Goal: Contribute content

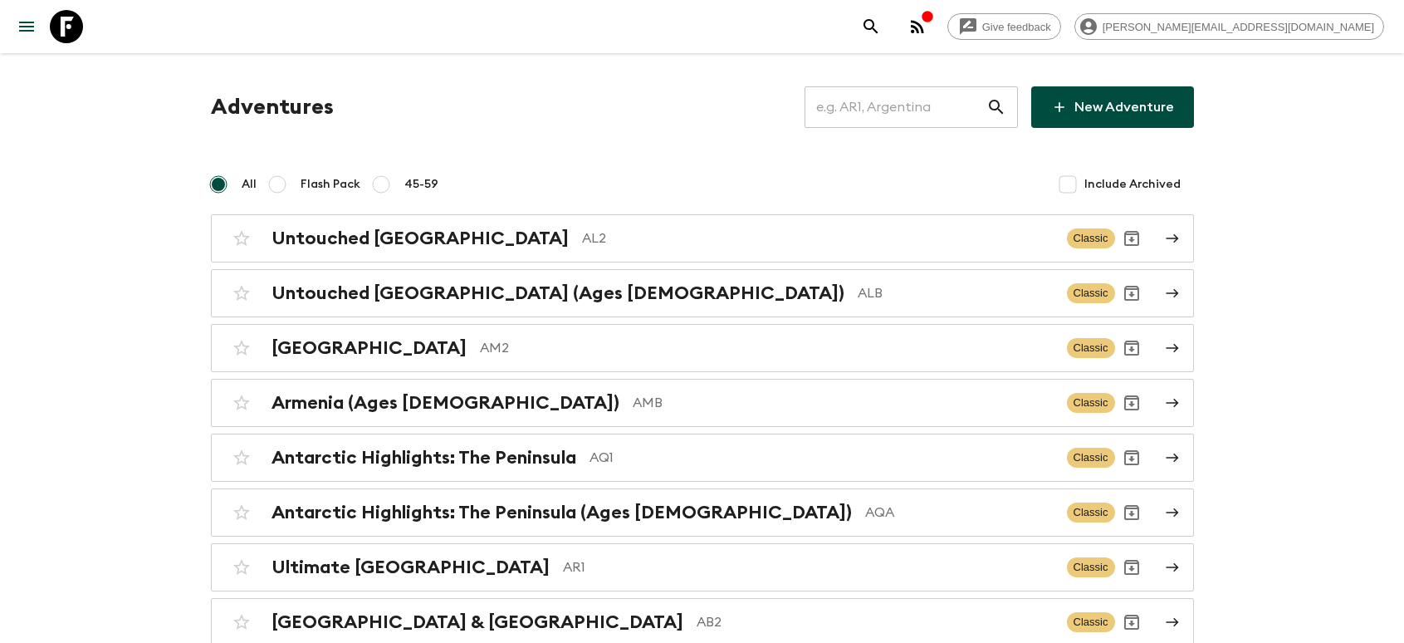
click at [934, 123] on input "text" at bounding box center [896, 107] width 182 height 47
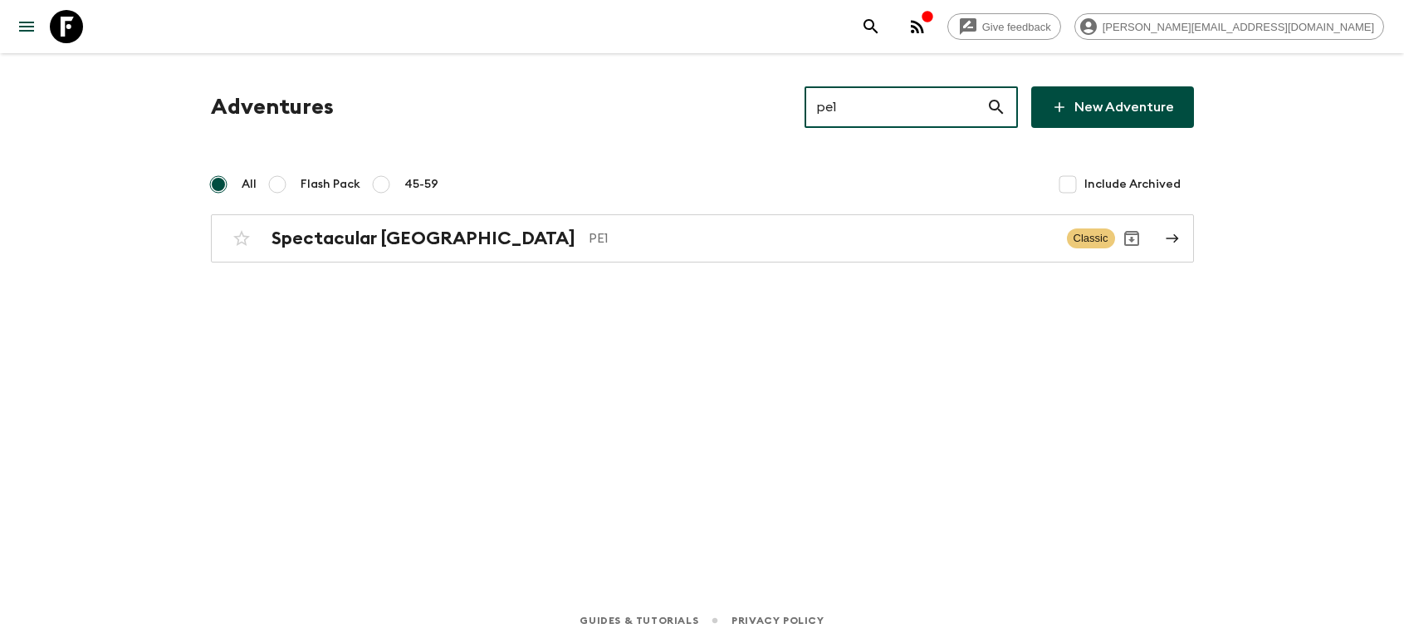
type input "pe1"
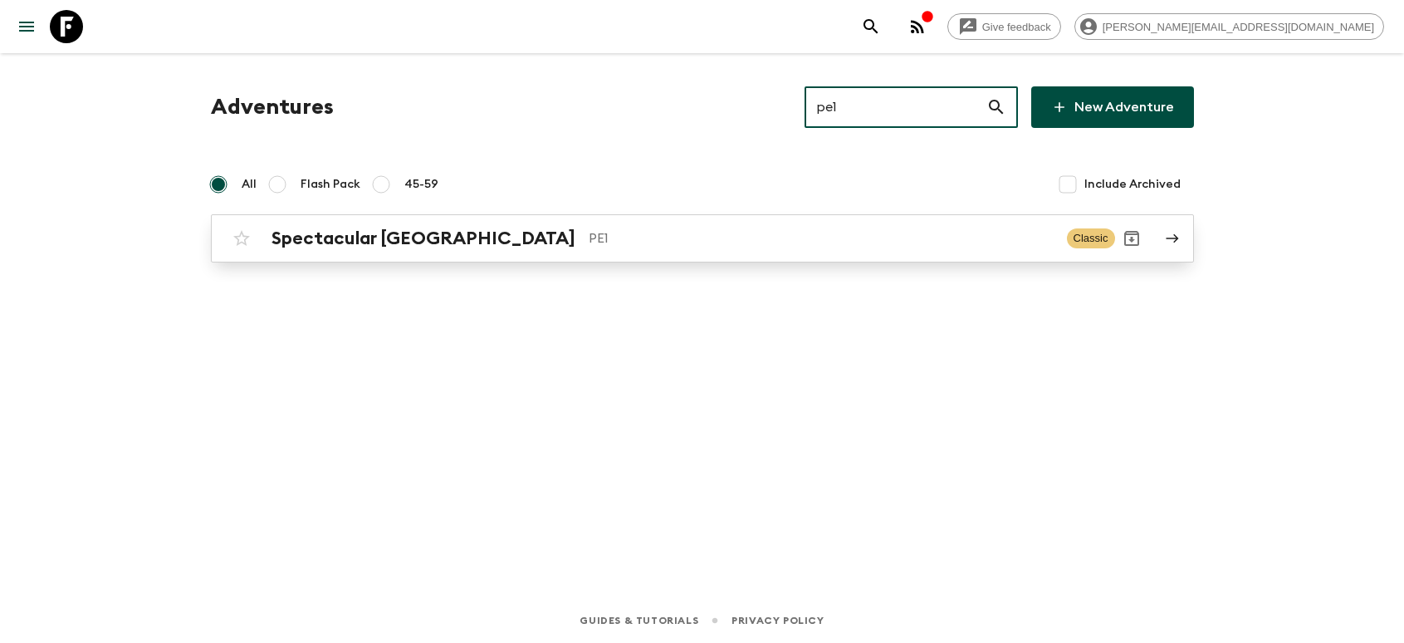
click at [399, 238] on h2 "Spectacular [GEOGRAPHIC_DATA]" at bounding box center [424, 239] width 304 height 22
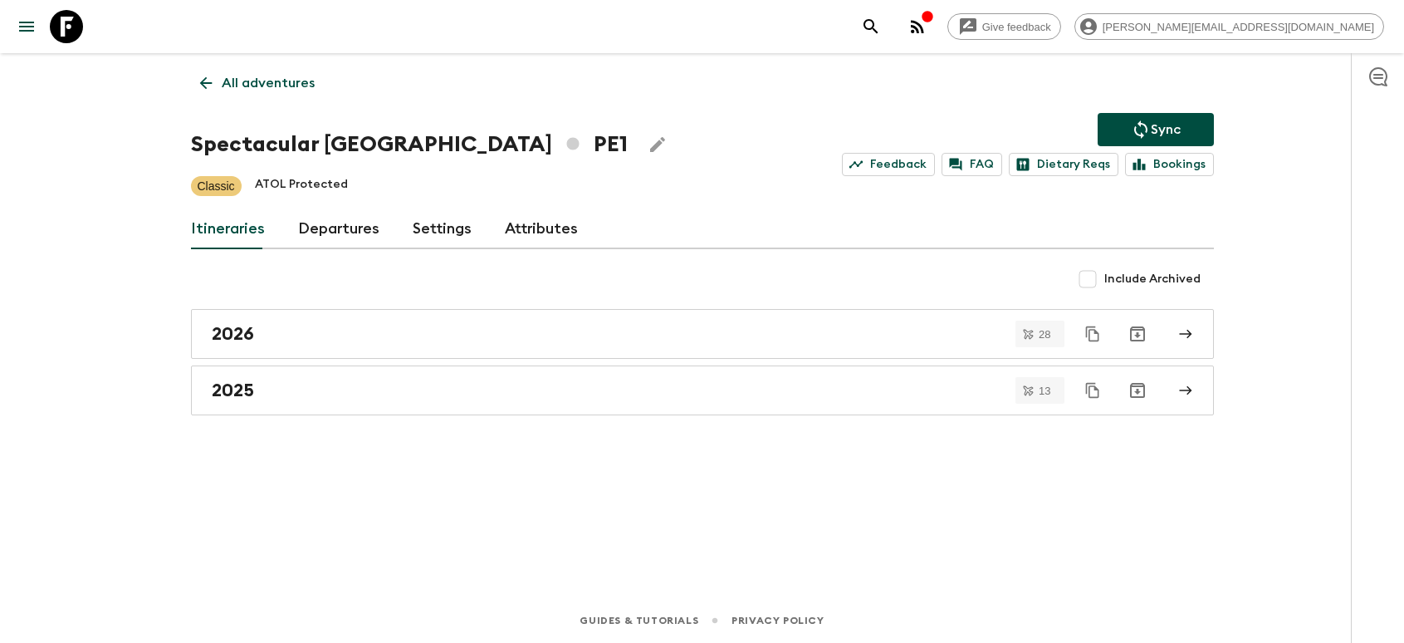
click at [338, 242] on link "Departures" at bounding box center [338, 229] width 81 height 40
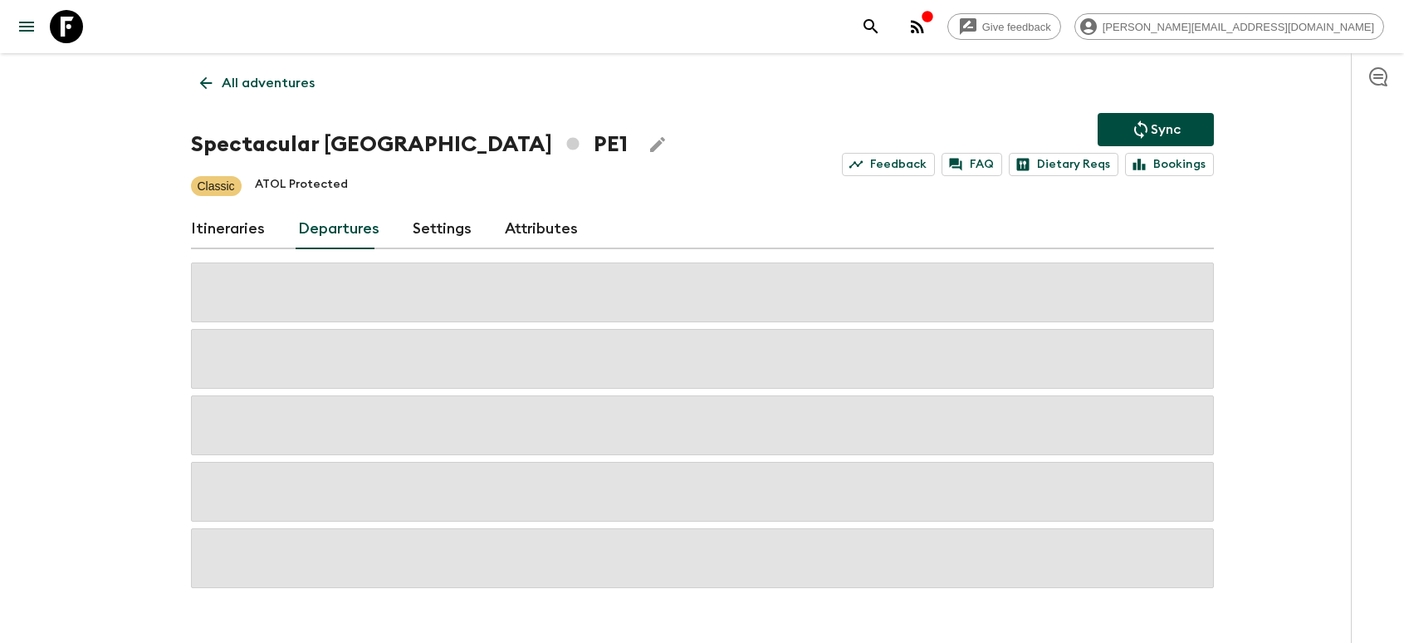
click at [97, 348] on div "Give feedback [PERSON_NAME][EMAIL_ADDRESS][DOMAIN_NAME] All adventures Spectacu…" at bounding box center [702, 339] width 1404 height 679
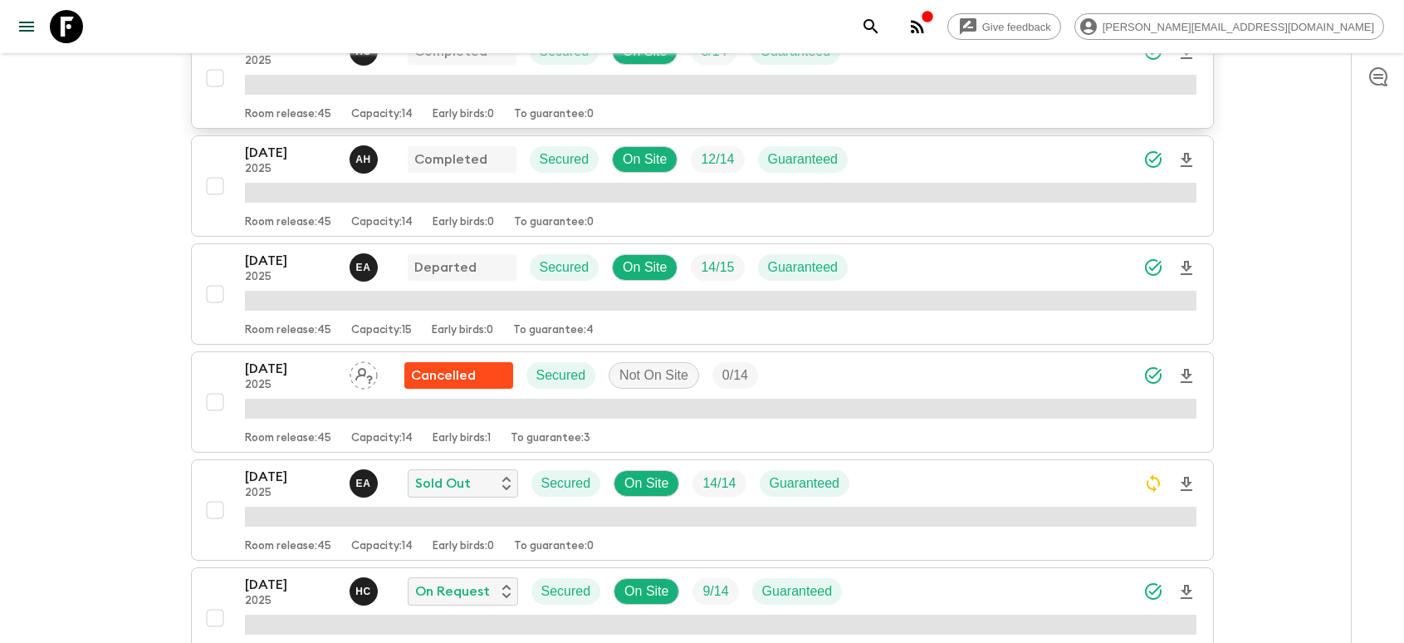
scroll to position [366, 0]
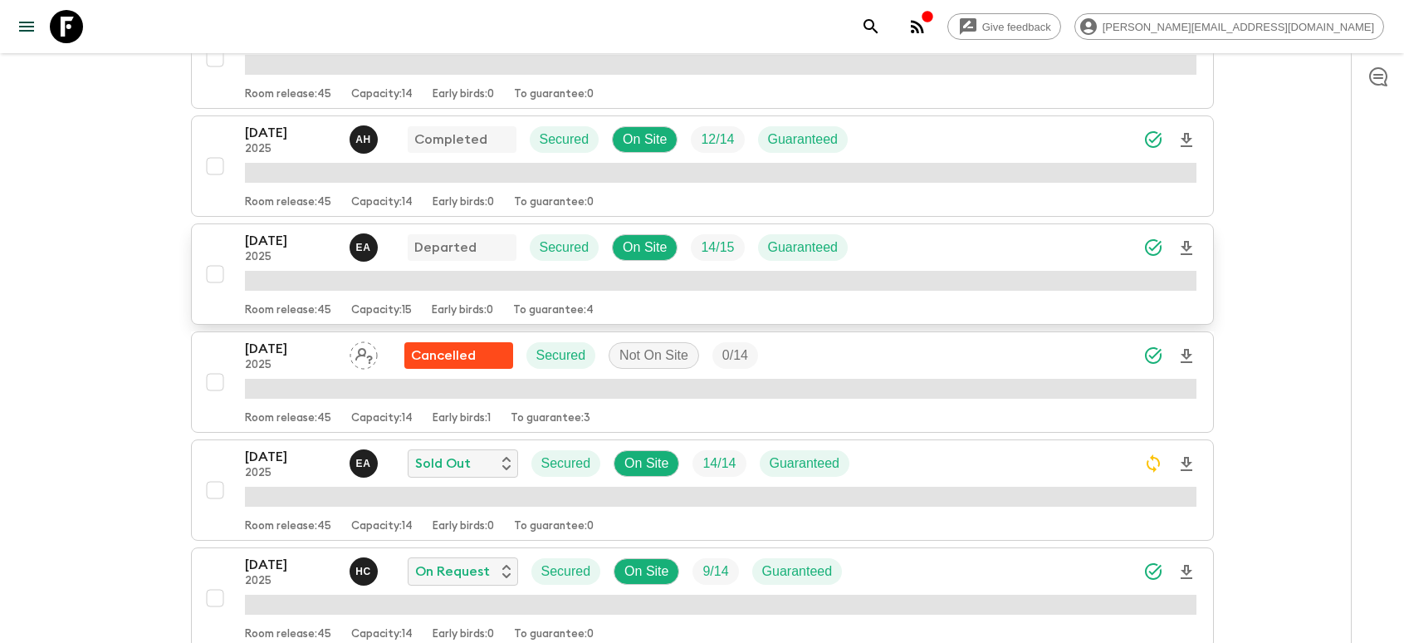
click at [294, 247] on p "[DATE]" at bounding box center [290, 241] width 91 height 20
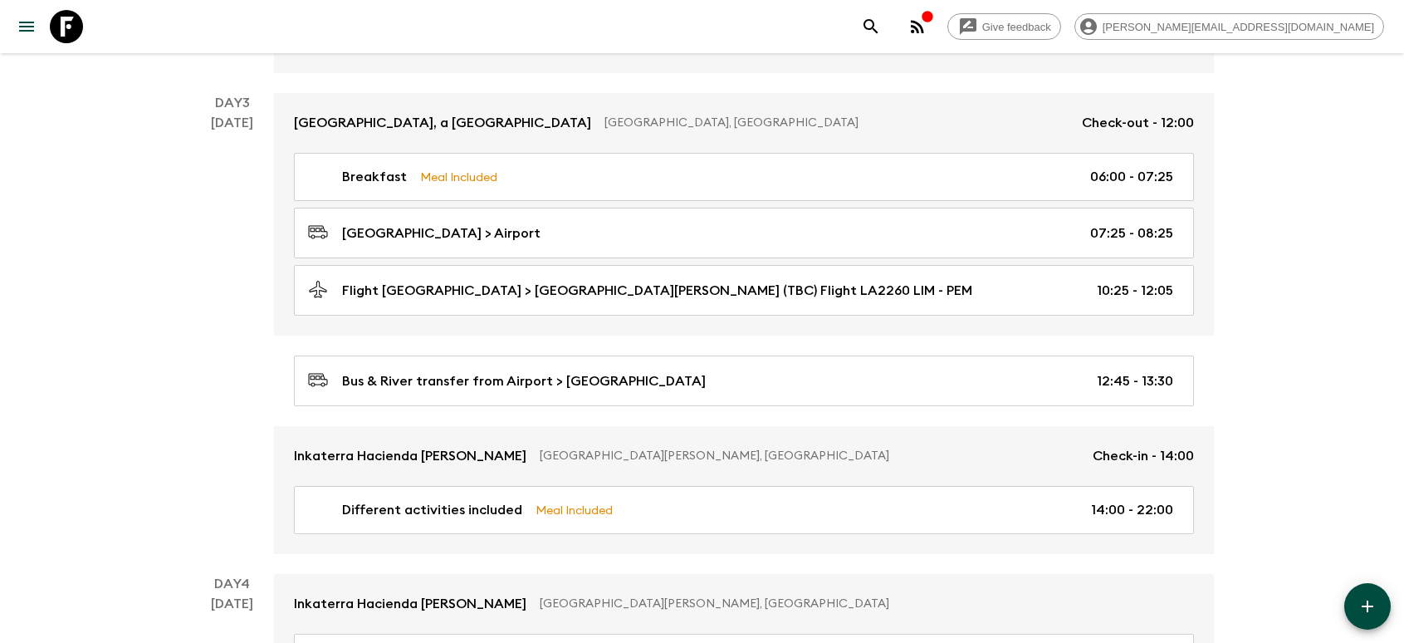
scroll to position [920, 0]
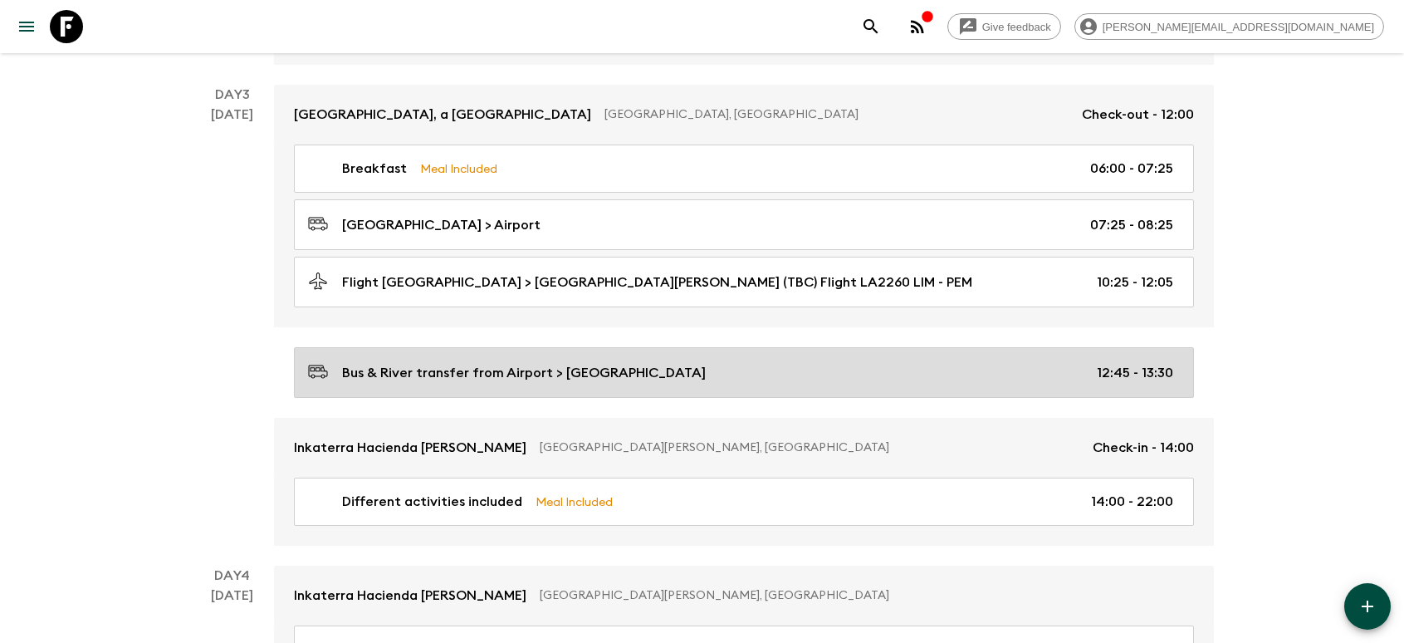
click at [837, 385] on link "Bus & River transfer from Airport > [GEOGRAPHIC_DATA] 12:45 - 13:30" at bounding box center [744, 372] width 900 height 51
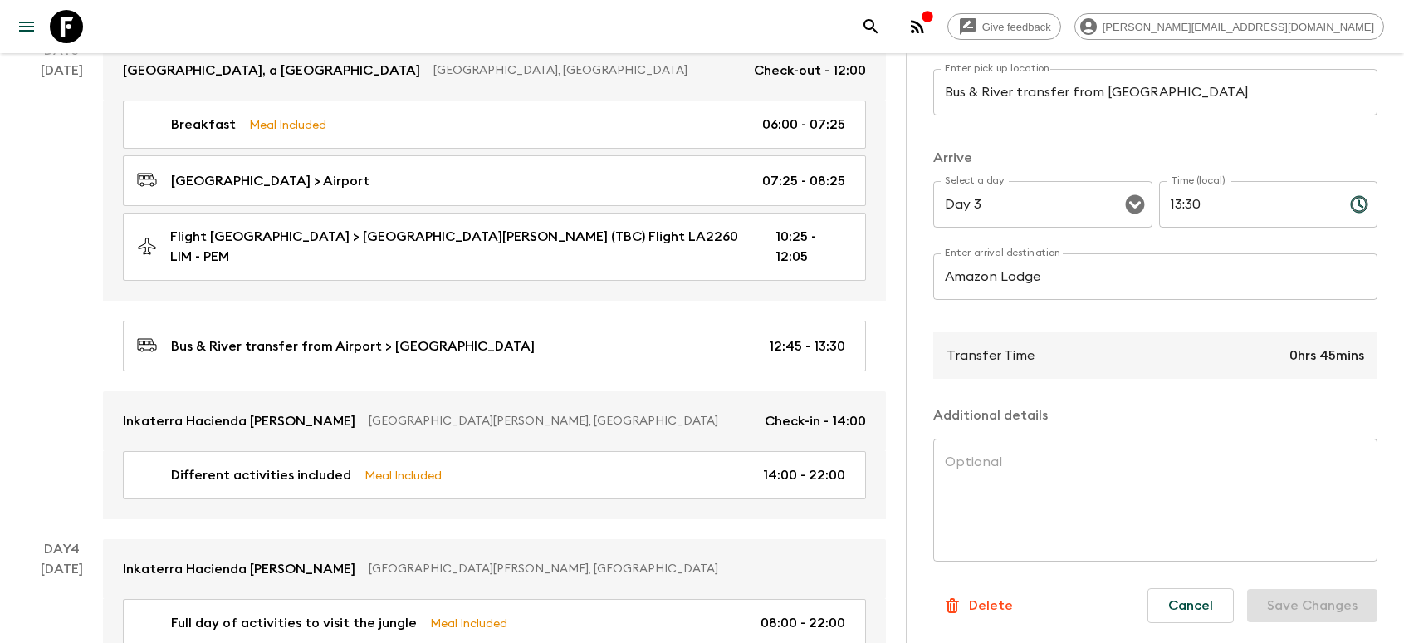
scroll to position [982, 0]
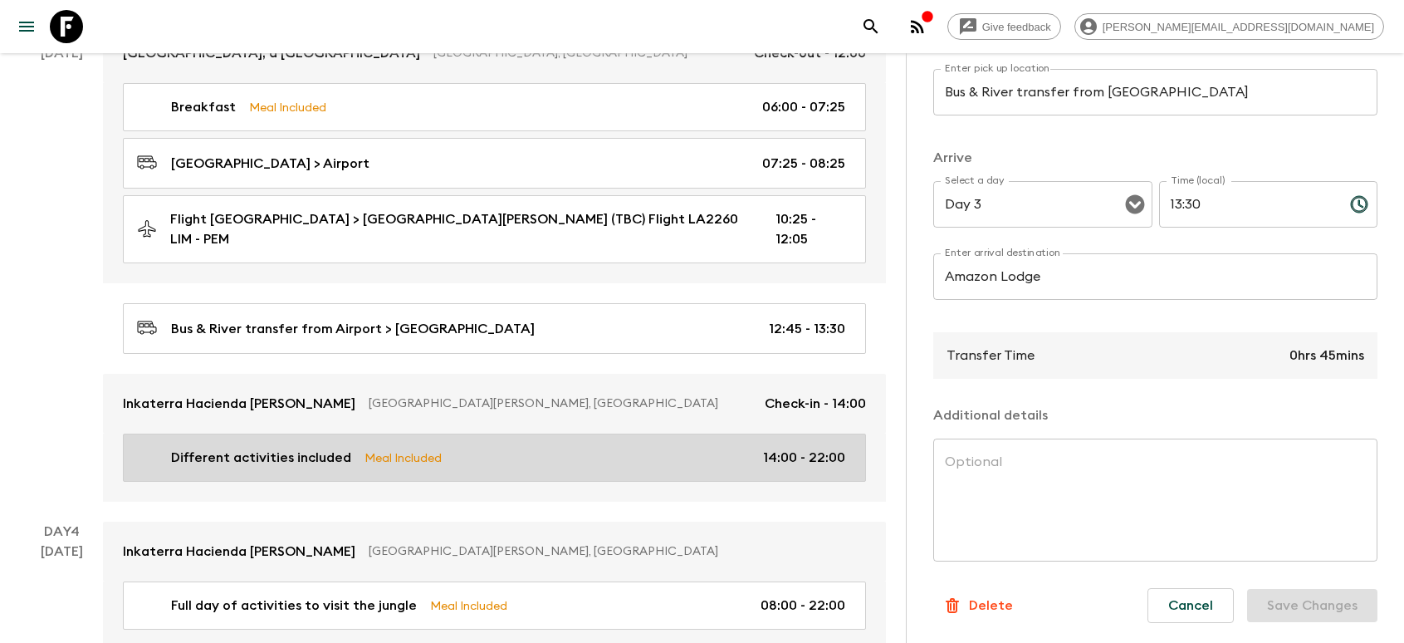
click at [599, 448] on div "Different activities included Meal Included 14:00 - 22:00" at bounding box center [491, 458] width 708 height 20
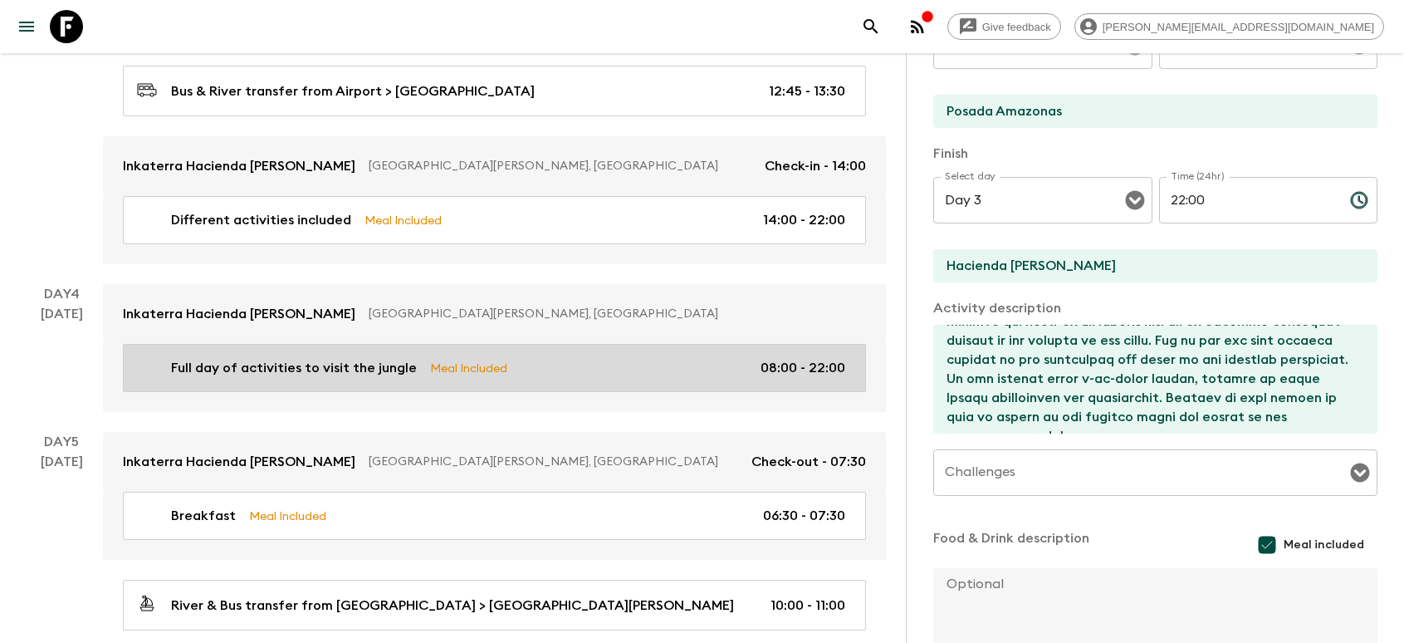
scroll to position [1234, 0]
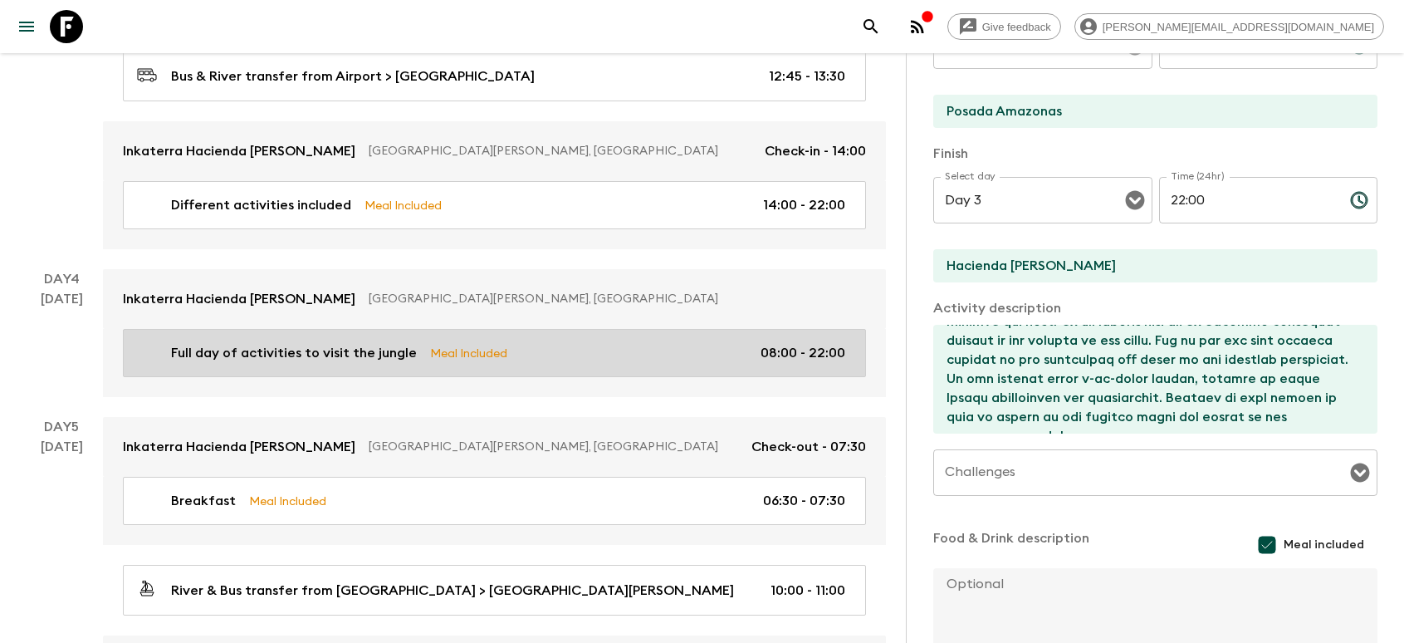
click at [566, 343] on div "Full day of activities to visit the jungle Meal Included 08:00 - 22:00" at bounding box center [491, 353] width 708 height 20
type input "Full day of activities to visit the jungle"
type input "Hacienda [PERSON_NAME]"
type textarea "Loremipsum dolo si am con adipi elits, doei tempor incididun utlabo etdo 52:55.…"
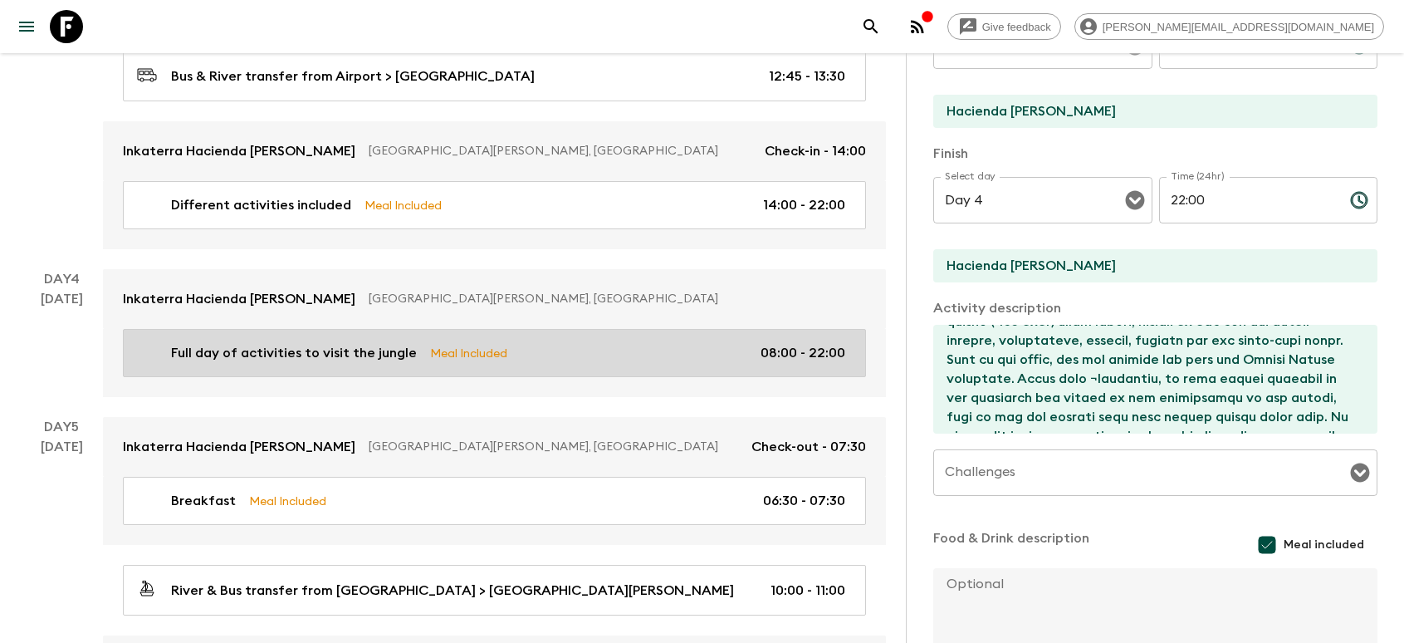
type input "Day 4"
type input "08:00"
type input "Day 4"
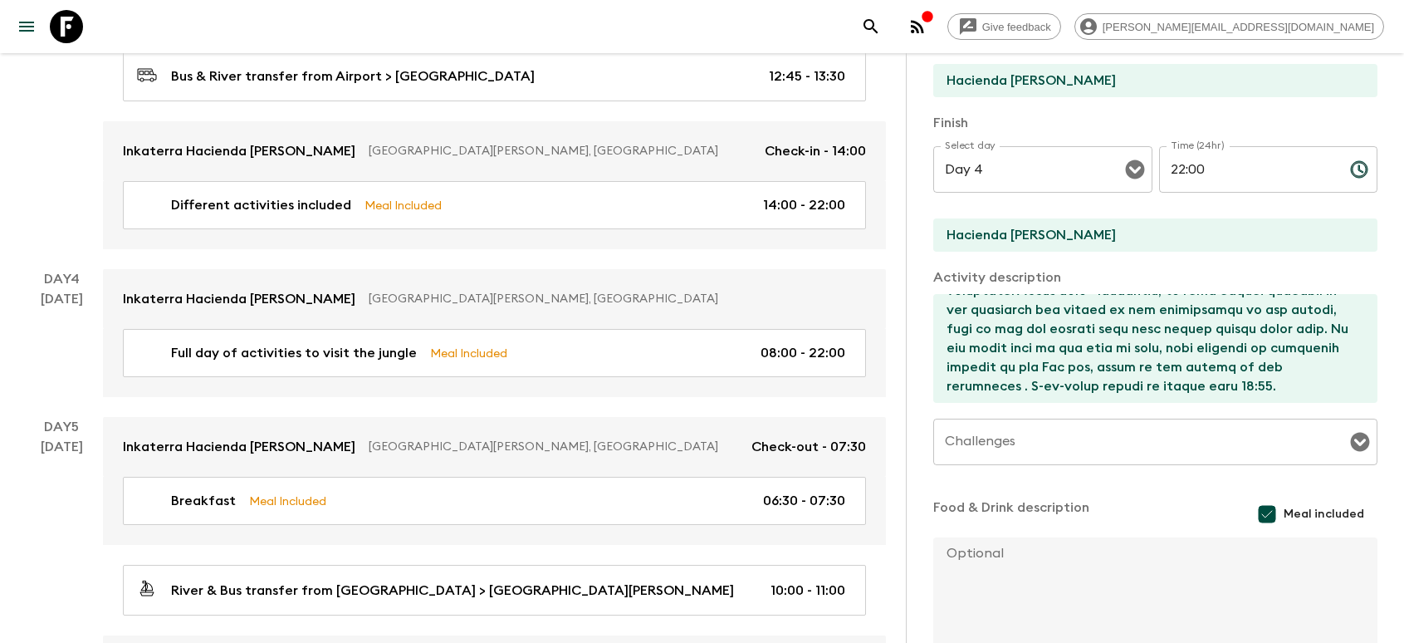
scroll to position [374, 0]
